Goal: Task Accomplishment & Management: Manage account settings

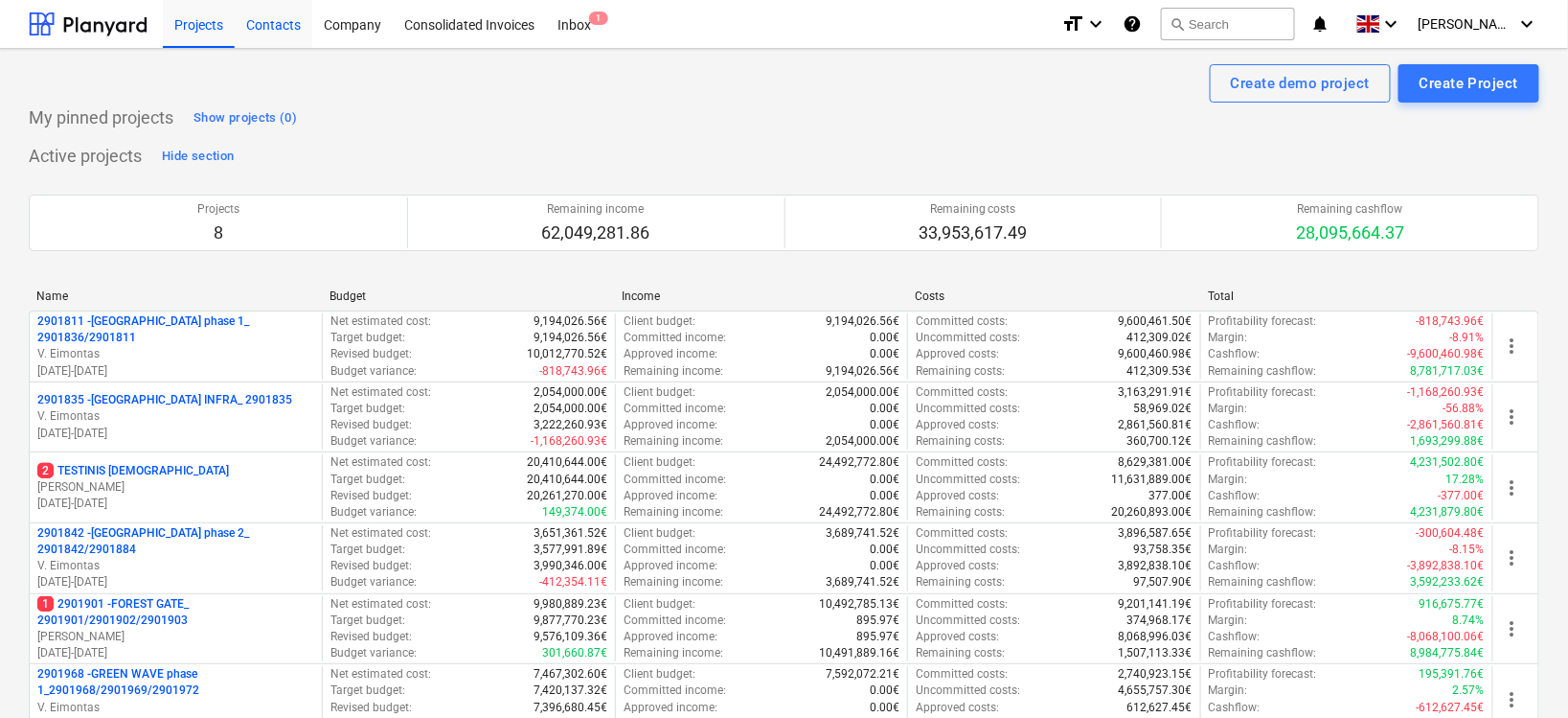
click at [291, 29] on div "Contacts" at bounding box center [273, 23] width 78 height 49
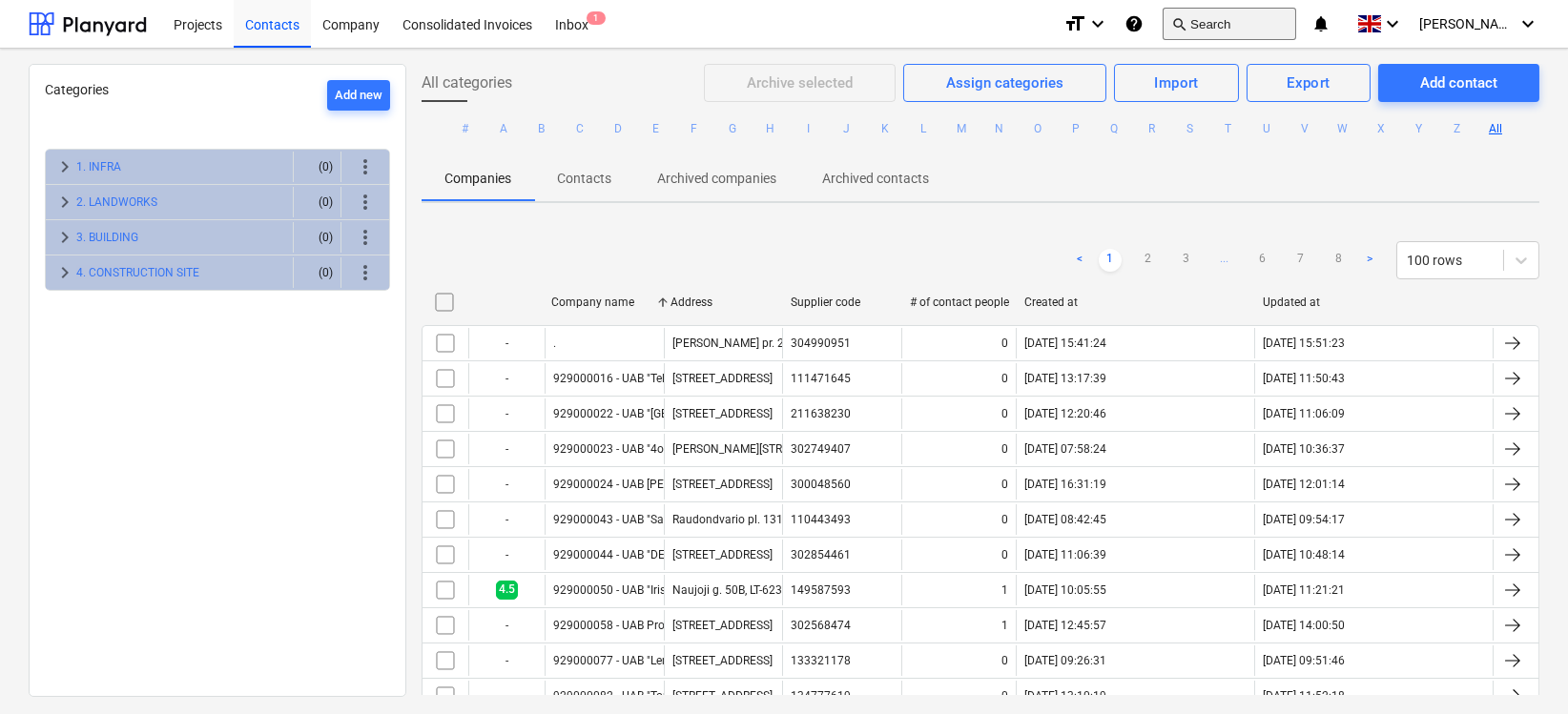
click at [1267, 18] on button "search Search" at bounding box center [1229, 24] width 133 height 33
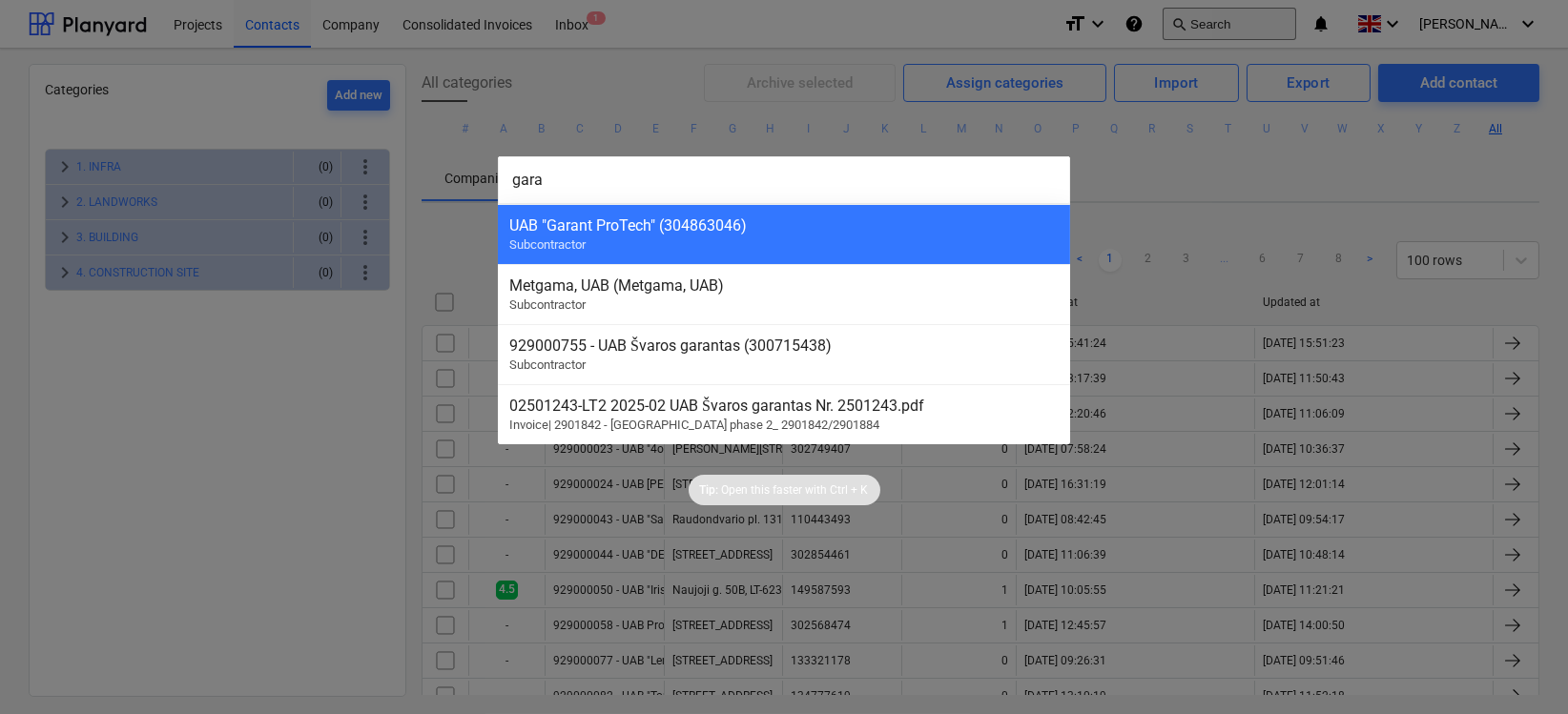
type input "garan"
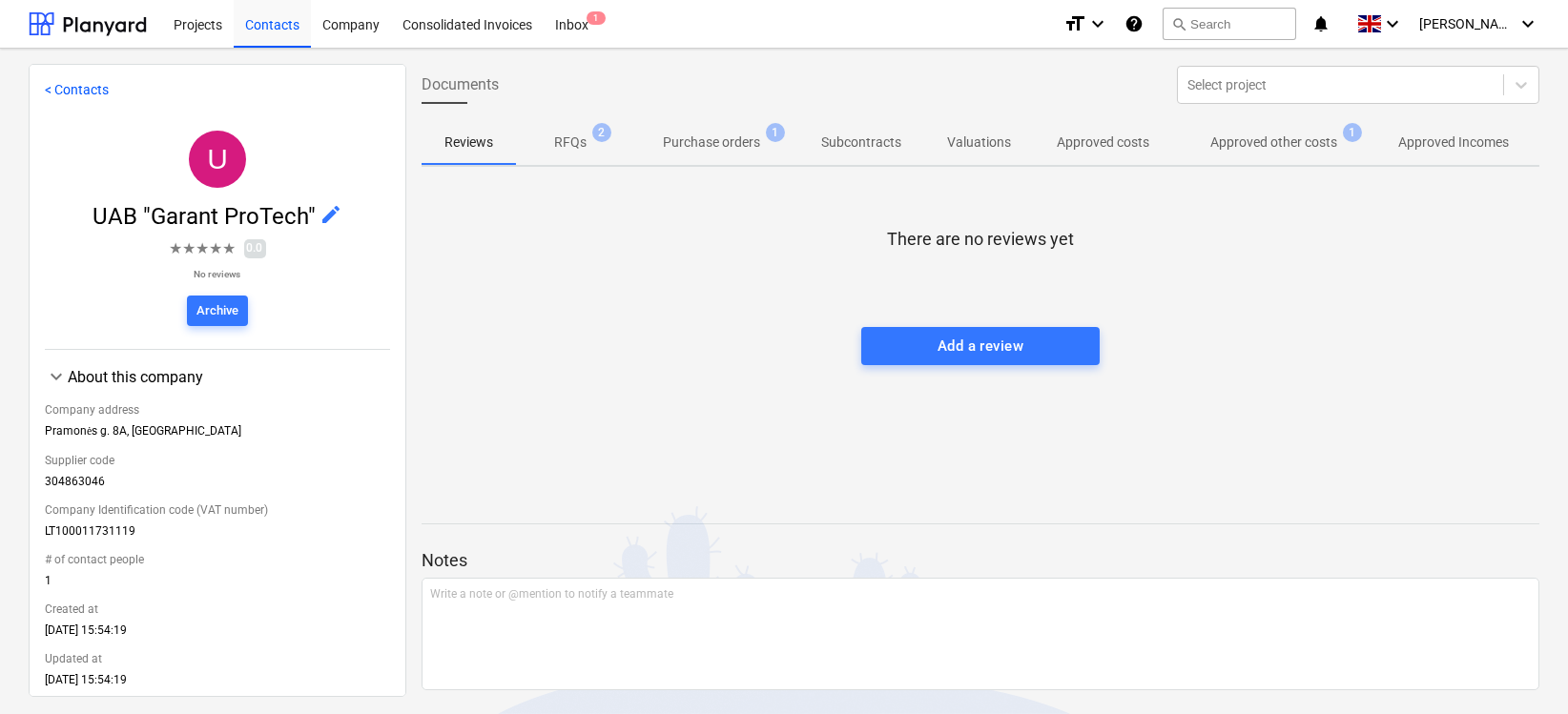
click at [320, 208] on span "edit" at bounding box center [331, 214] width 23 height 23
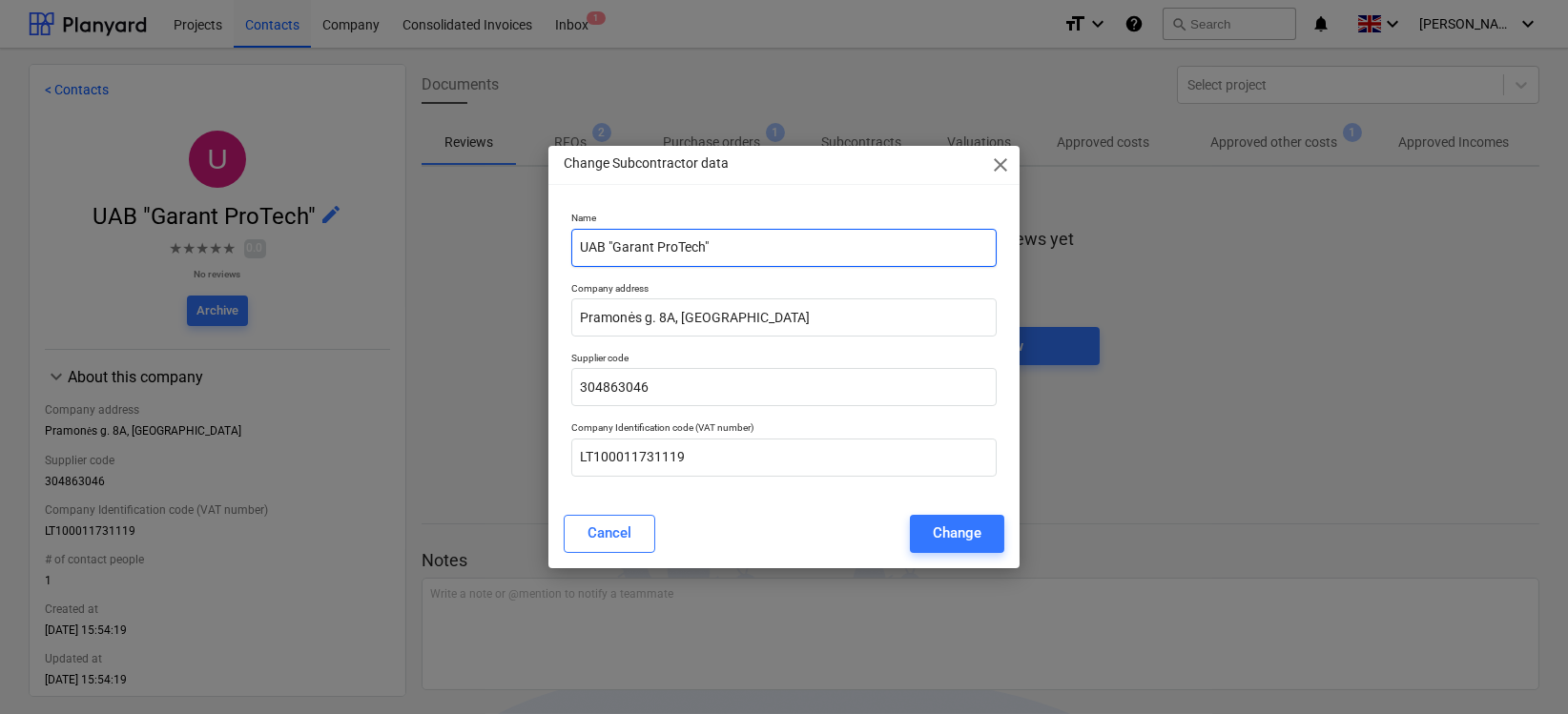
click at [581, 251] on input "UAB "Garant ProTech"" at bounding box center [783, 247] width 424 height 38
paste input "929000832"
type input "929000832 - UAB "Garant ProTech""
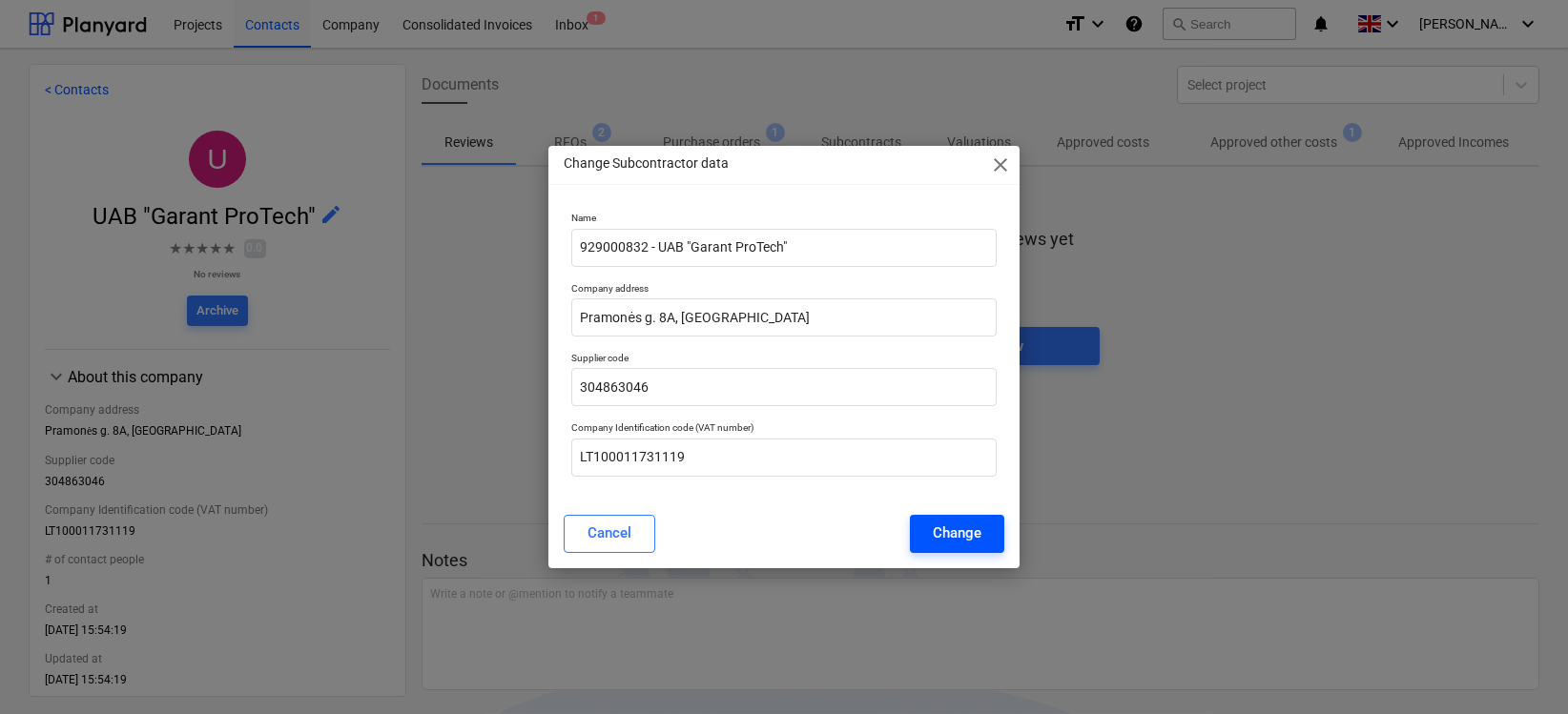
click at [956, 530] on div "Change" at bounding box center [957, 532] width 49 height 25
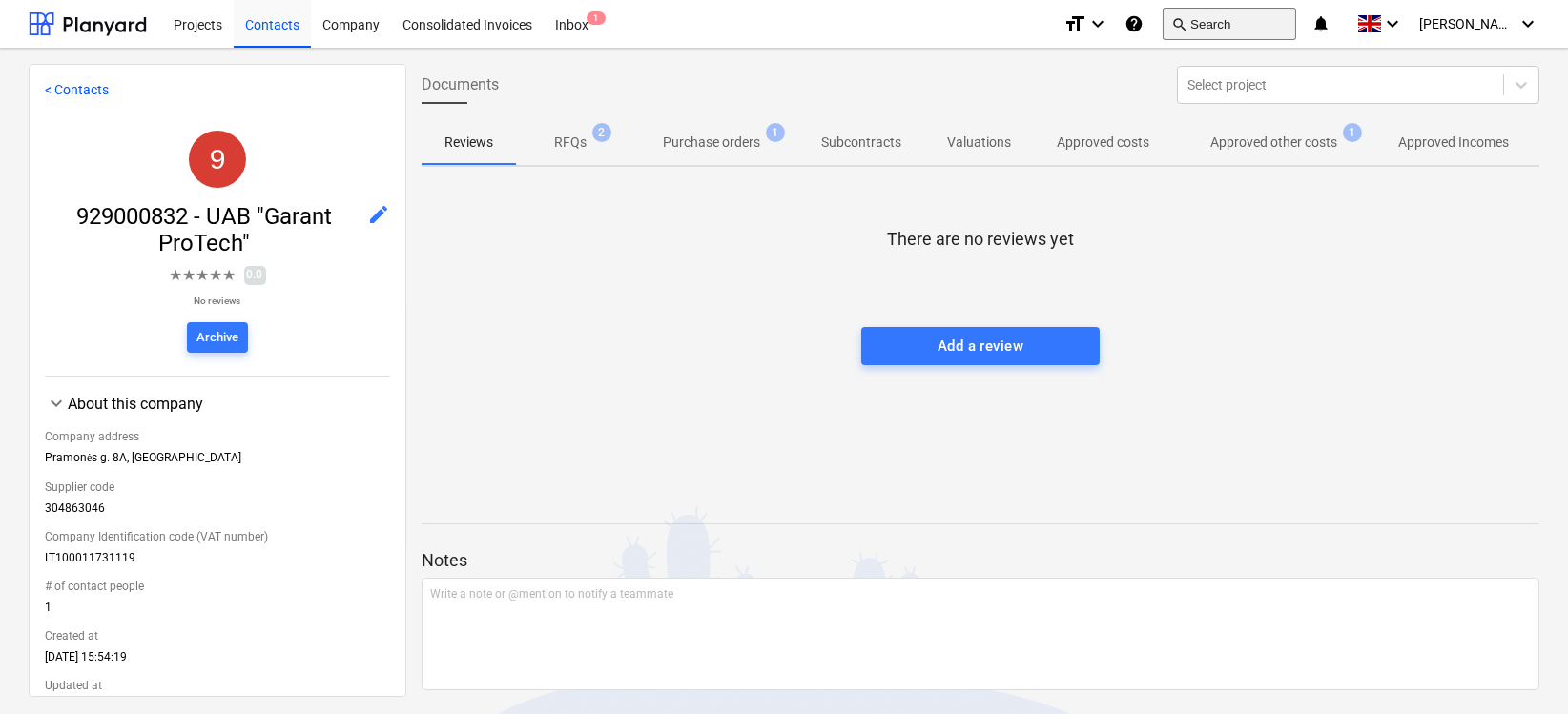
click at [1181, 26] on span "search" at bounding box center [1178, 23] width 15 height 15
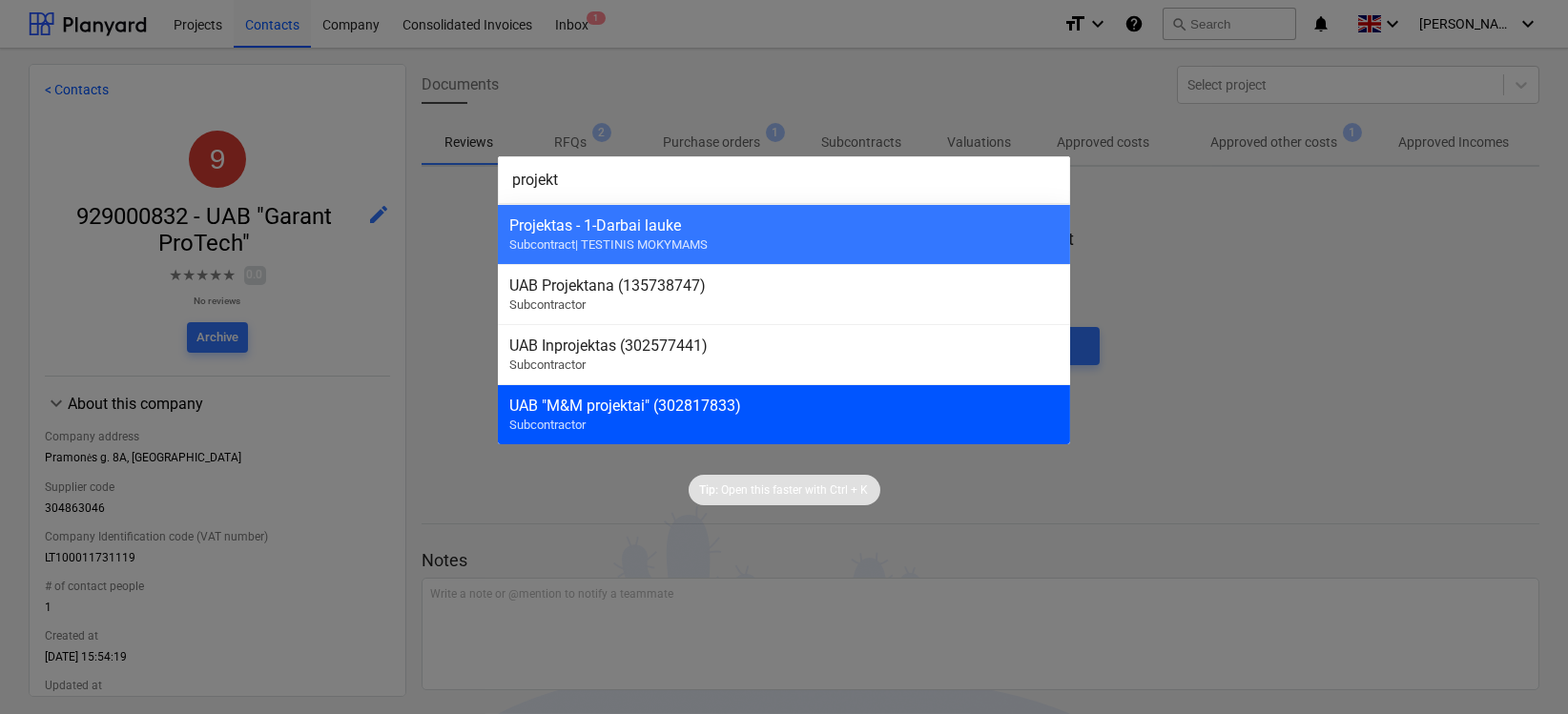
type input "projekt"
click at [704, 397] on div "UAB "M&M projektai" (302817833)" at bounding box center [784, 405] width 549 height 18
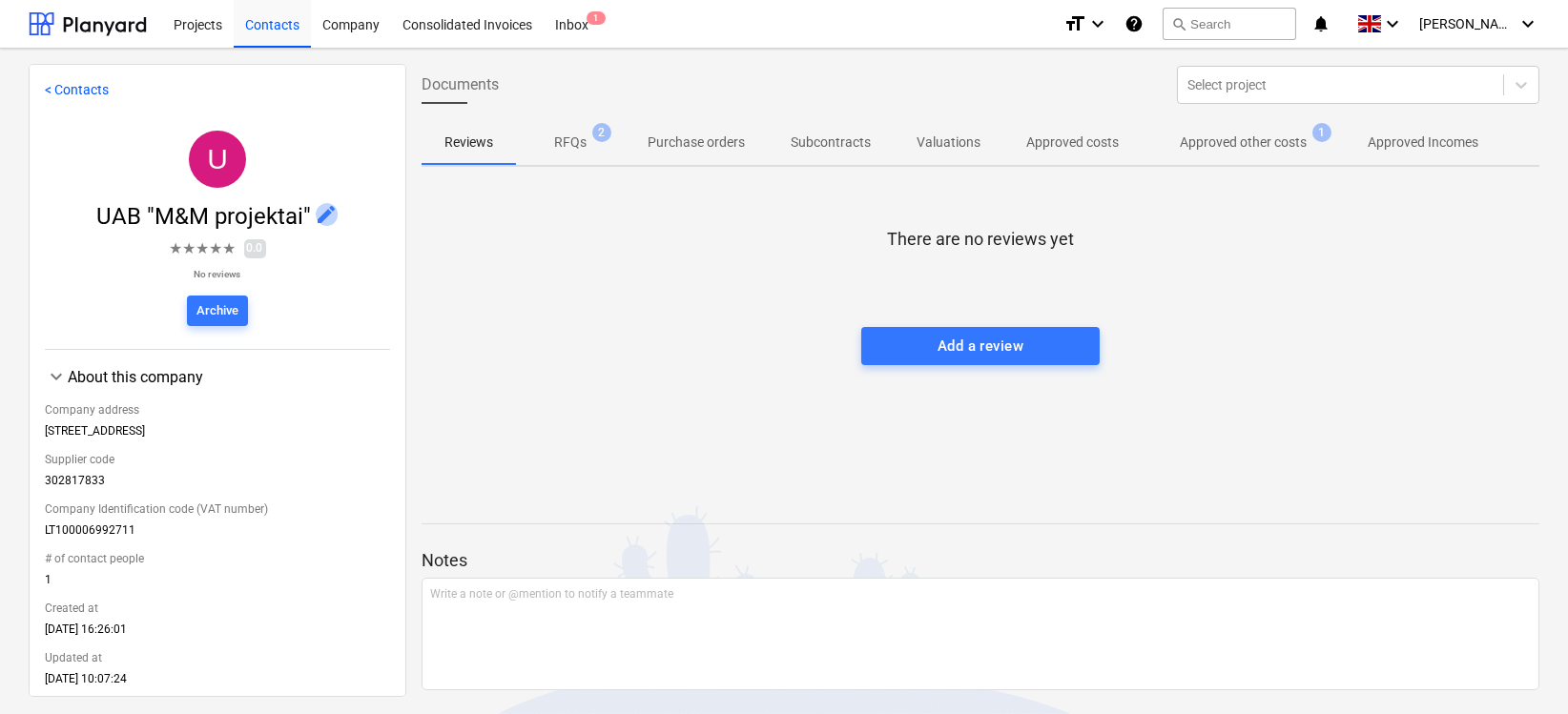
click at [322, 212] on span "edit" at bounding box center [327, 214] width 23 height 23
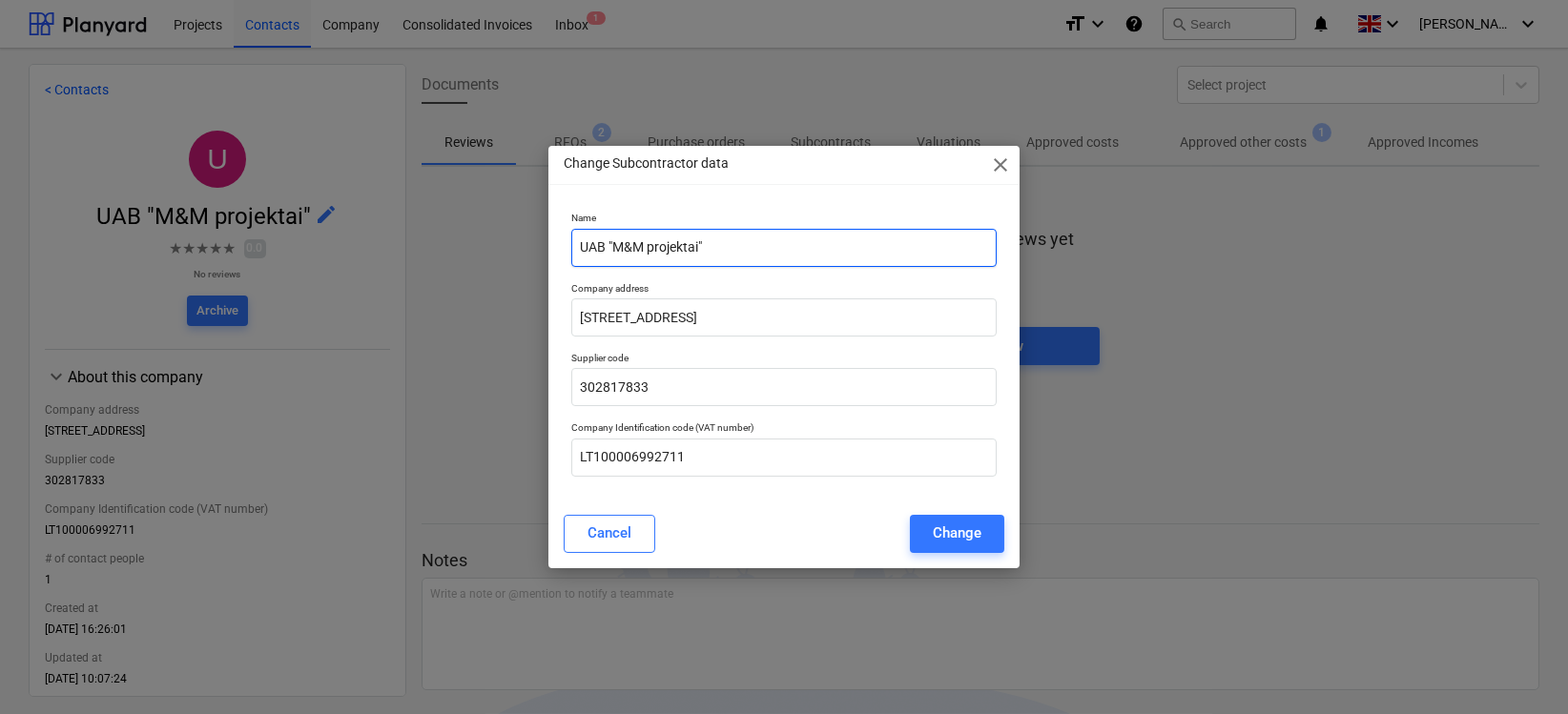
click at [578, 256] on input "UAB "M&M projektai"" at bounding box center [783, 247] width 424 height 38
paste input "929000837"
type input "929000837 - UAB "M&M projektai""
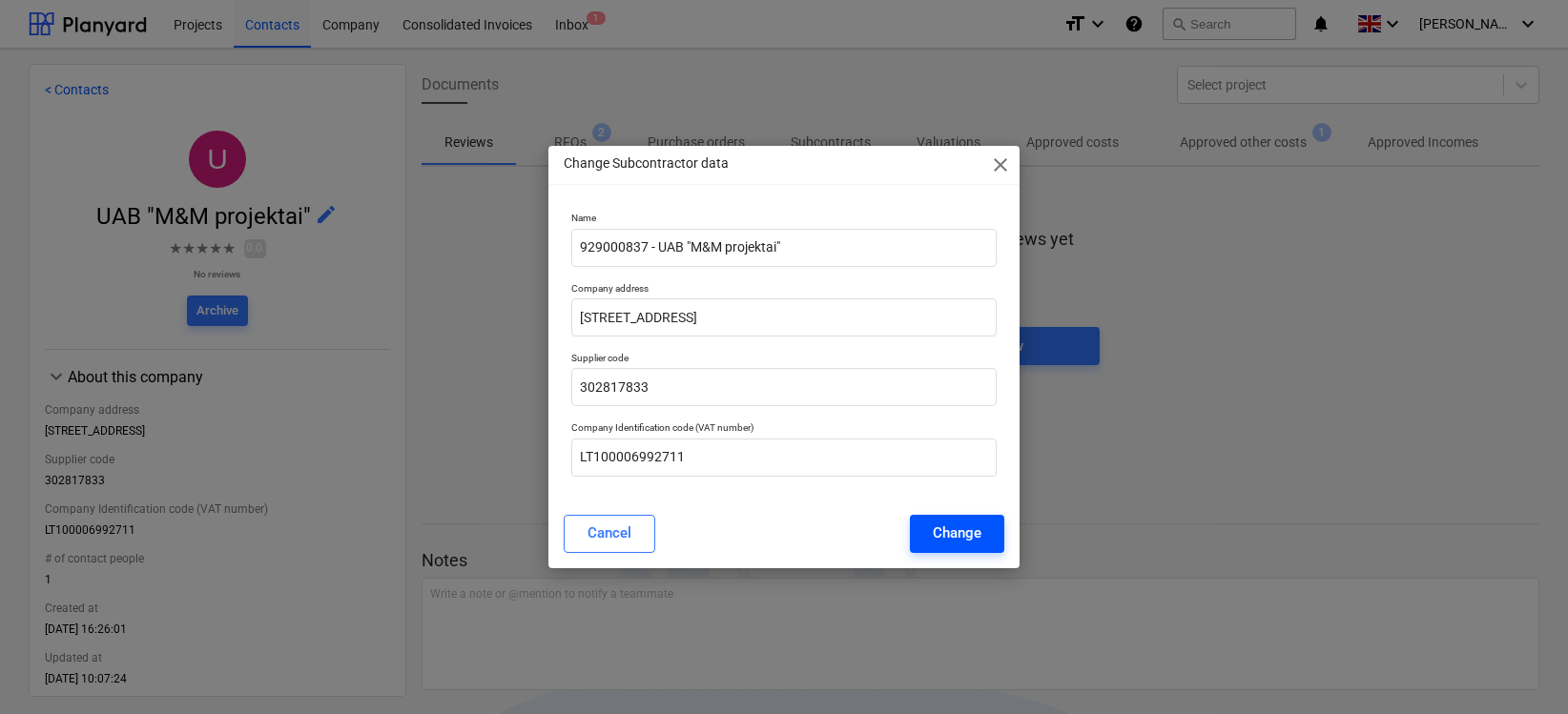
click at [941, 528] on div "Change" at bounding box center [957, 532] width 49 height 25
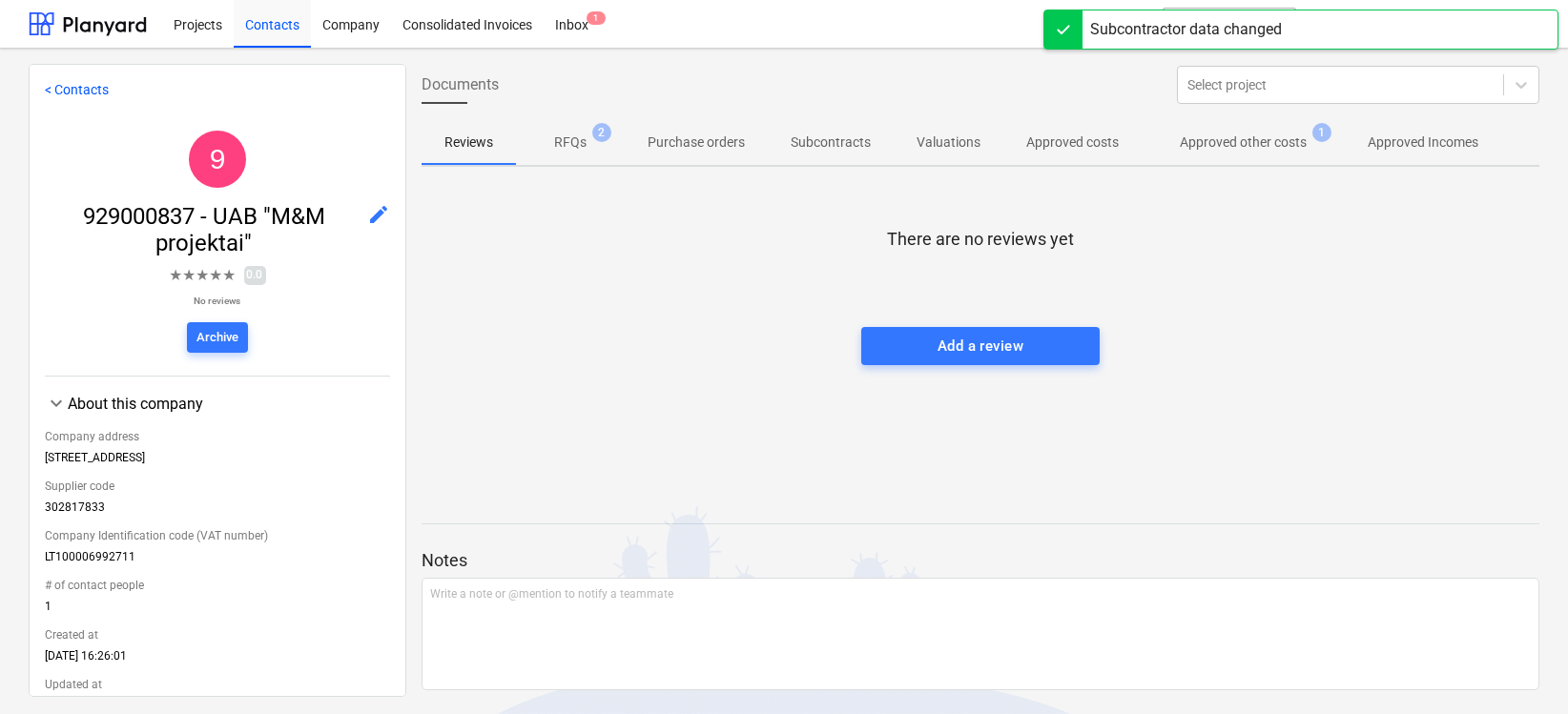
drag, startPoint x: 1049, startPoint y: 34, endPoint x: 1053, endPoint y: 43, distance: 9.8
click at [1048, 37] on div at bounding box center [1063, 30] width 38 height 38
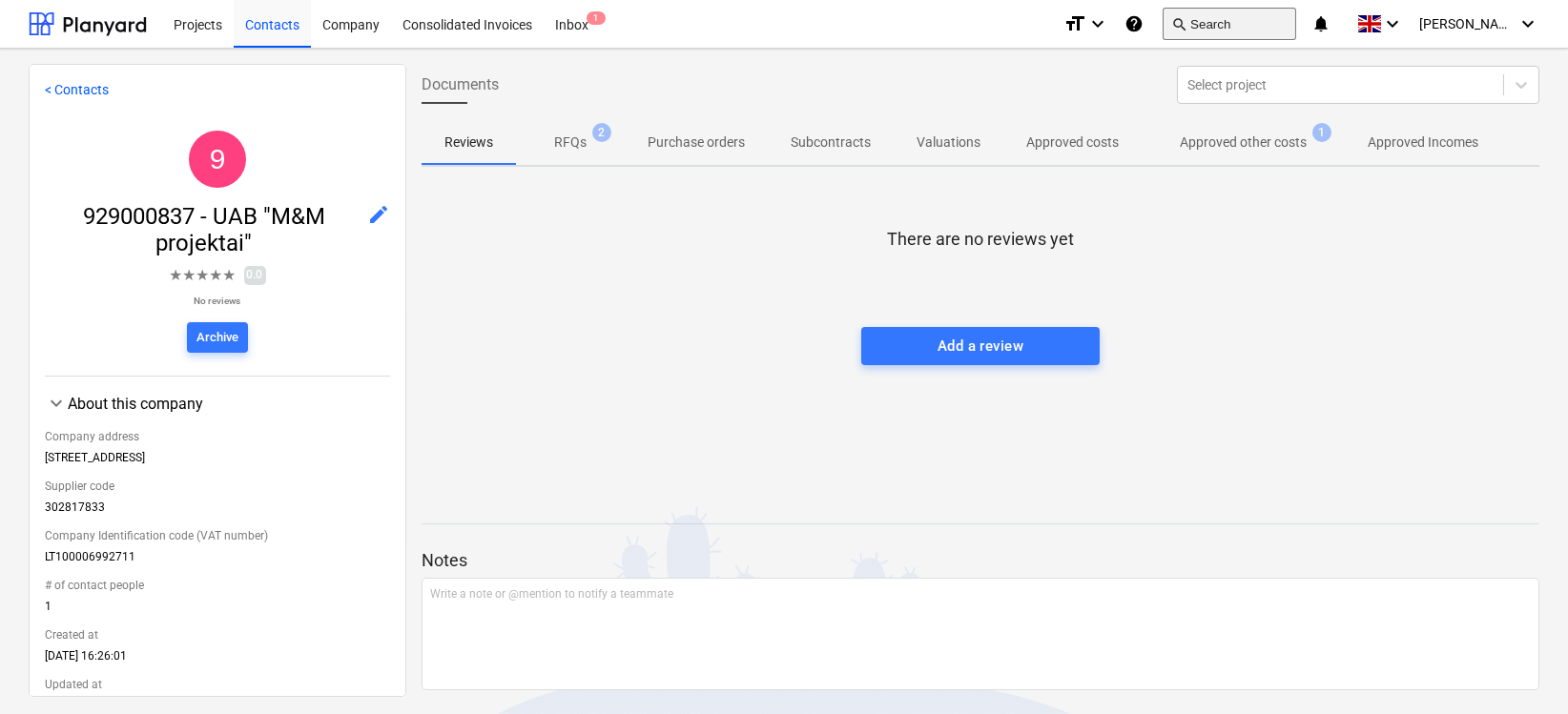
click at [1200, 22] on button "search Search" at bounding box center [1229, 24] width 133 height 33
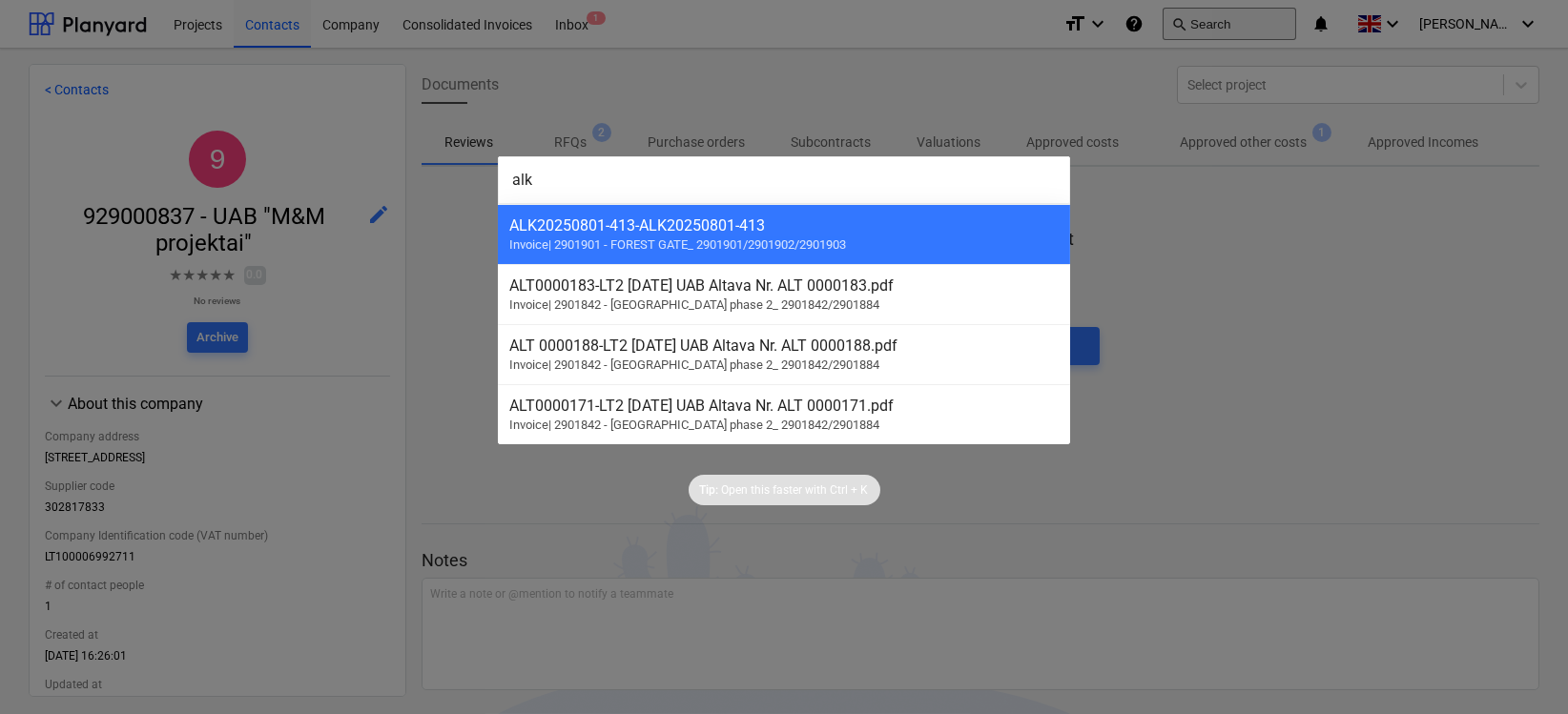
type input "alke"
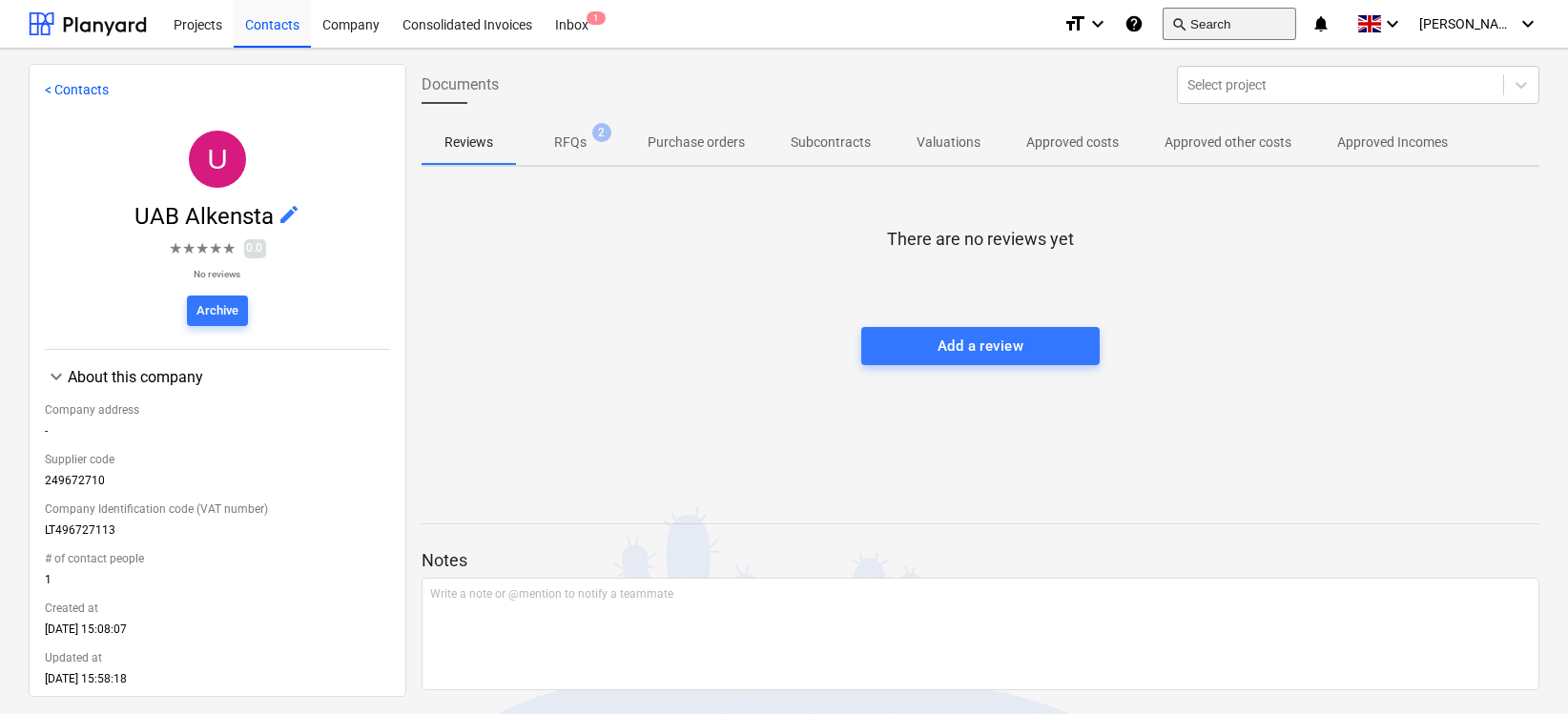
click at [1262, 23] on button "search Search" at bounding box center [1229, 24] width 133 height 33
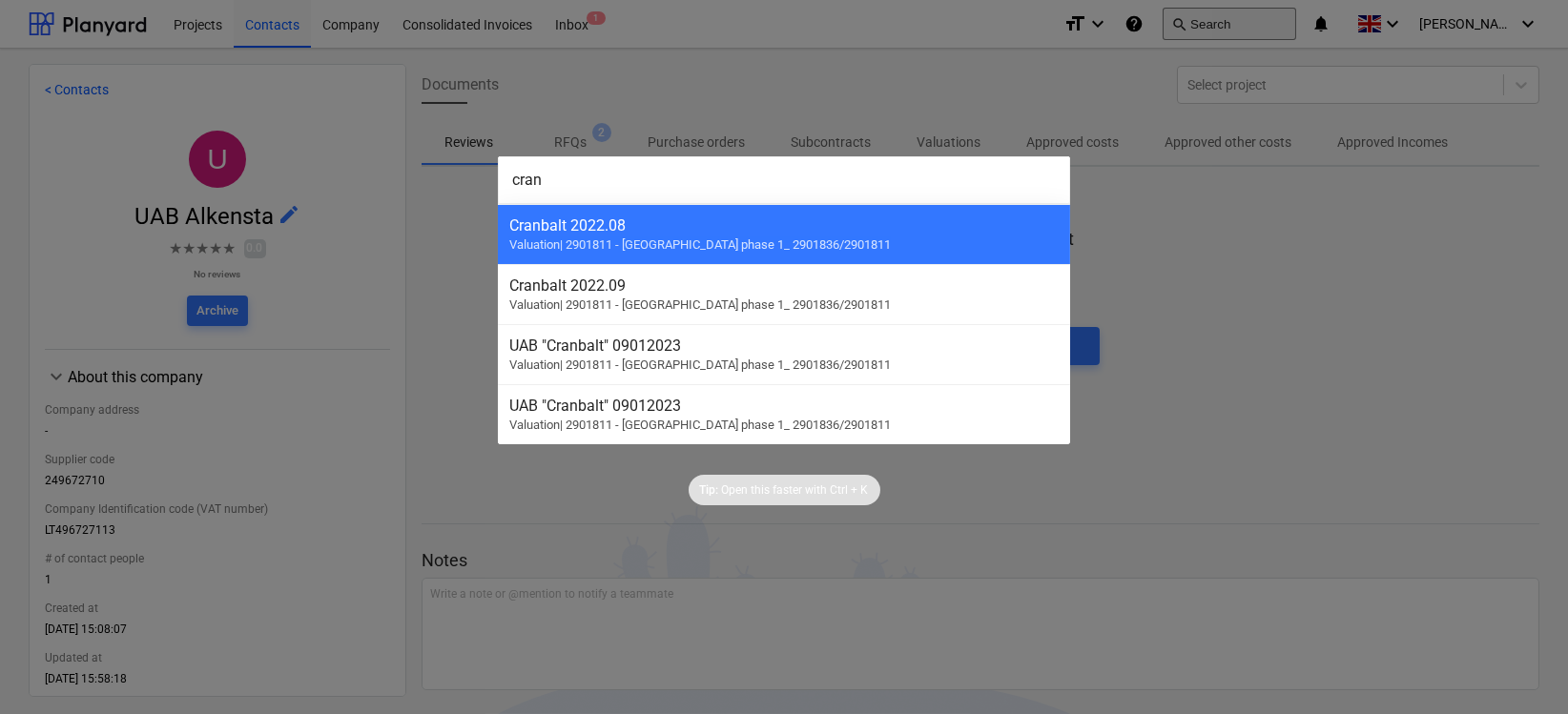
type input "crane"
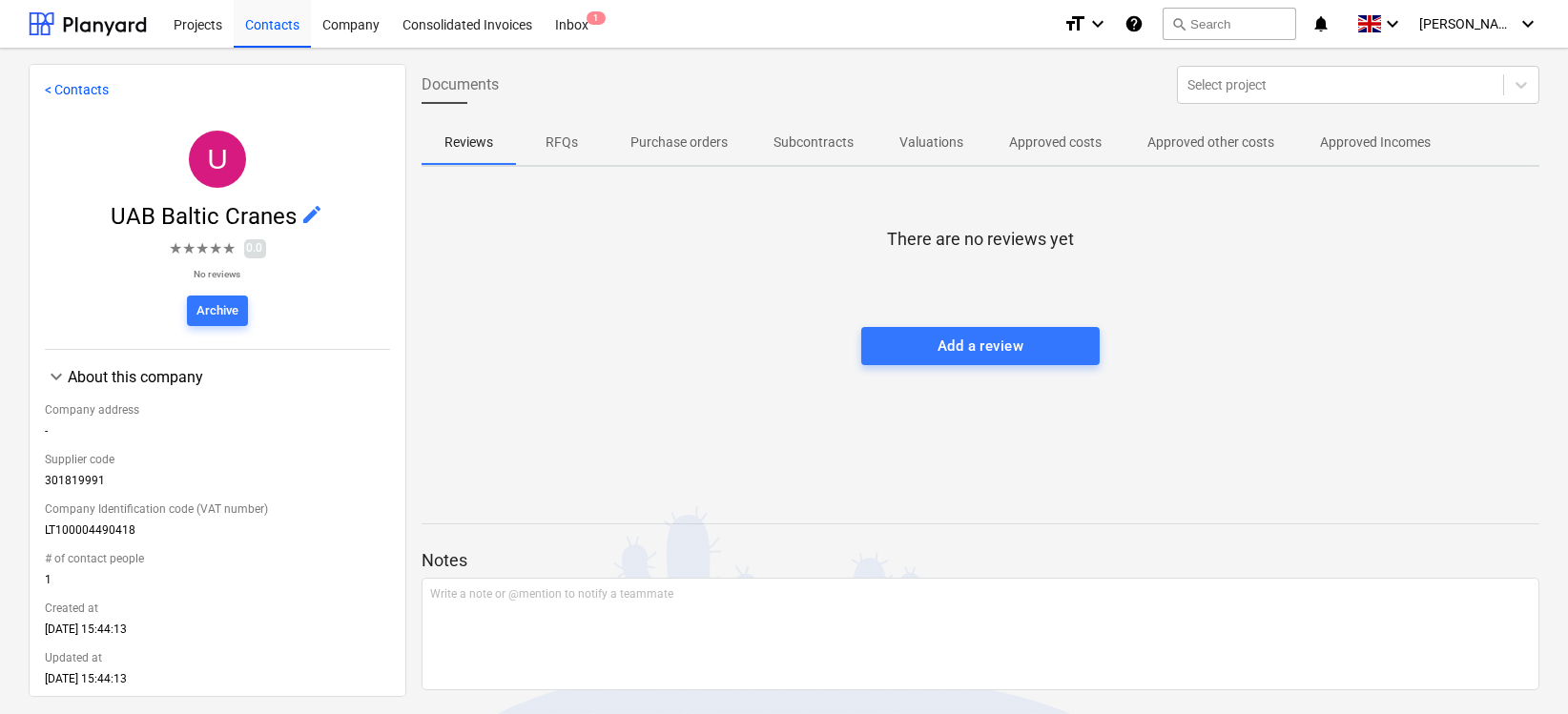
click at [313, 207] on span "edit" at bounding box center [312, 214] width 23 height 23
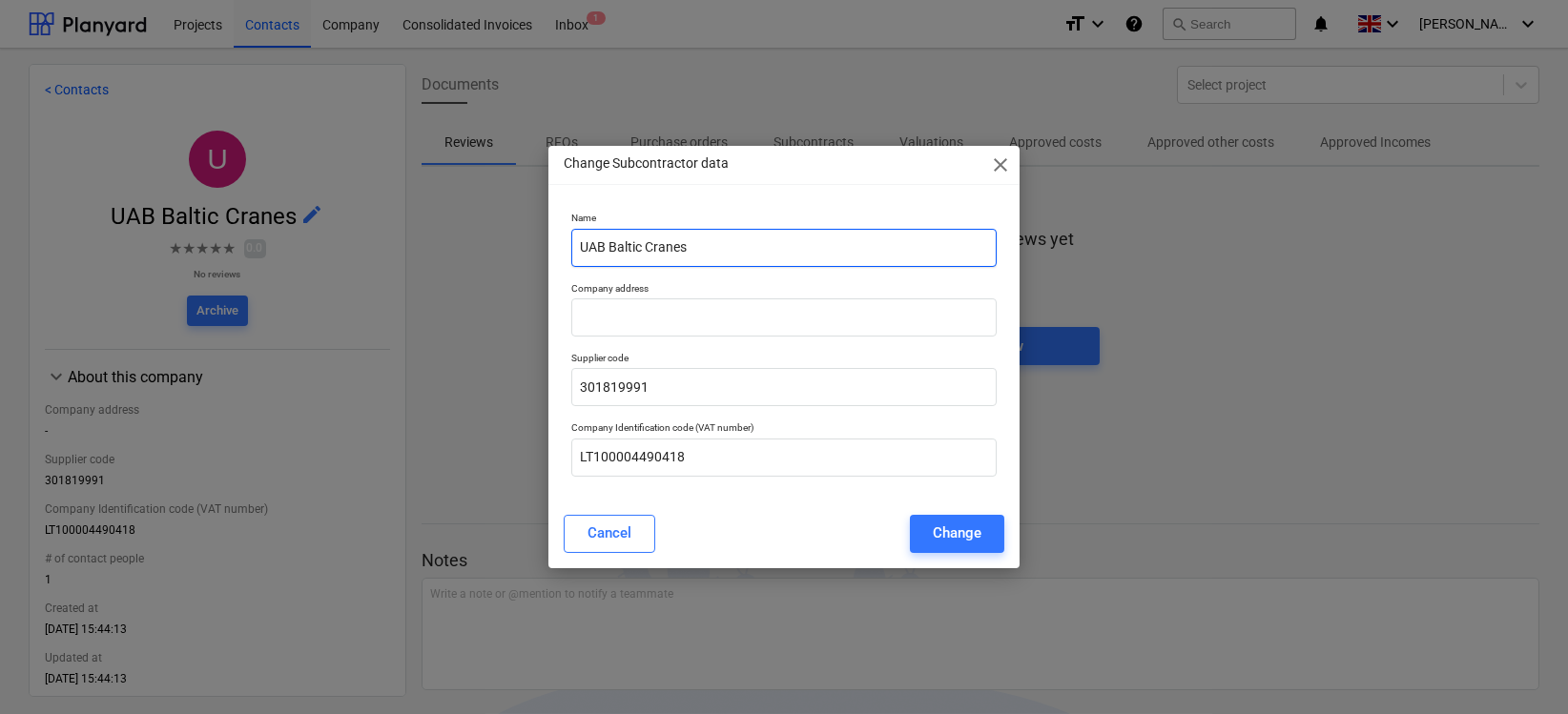
click at [581, 253] on input "UAB Baltic Cranes" at bounding box center [783, 247] width 424 height 38
paste input "929000831"
type input "929000831 - UAB Baltic Cranes"
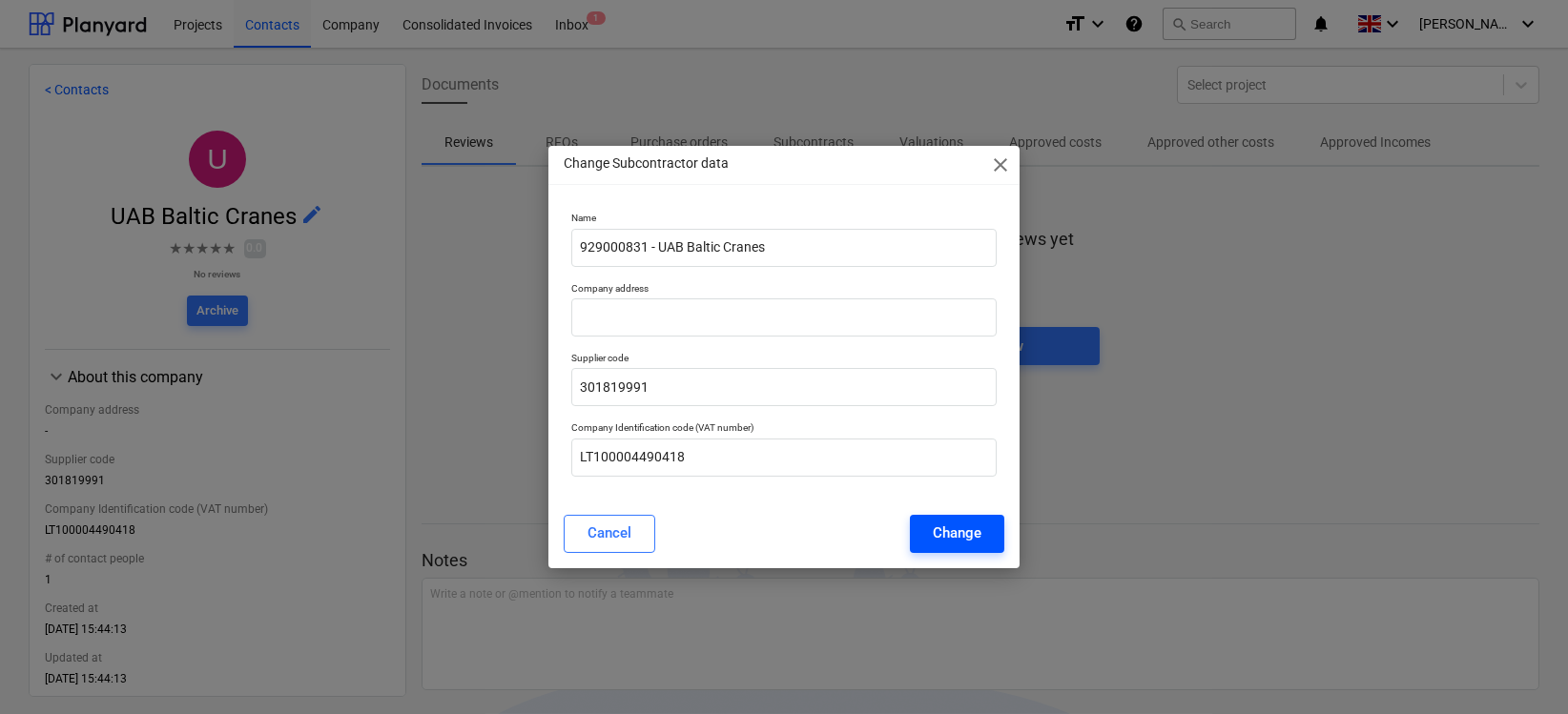
click at [977, 551] on button "Change" at bounding box center [957, 533] width 94 height 38
